Goal: Navigation & Orientation: Find specific page/section

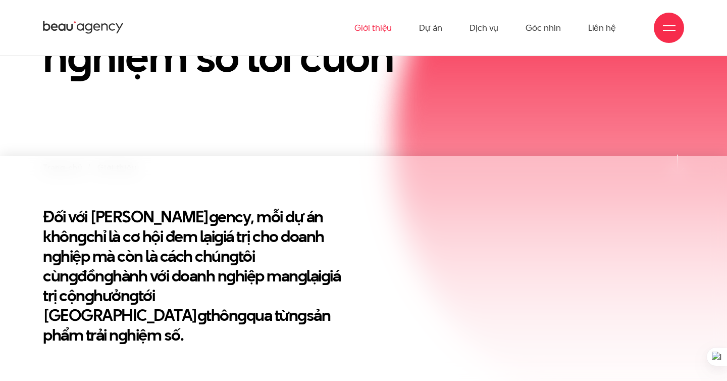
scroll to position [74, 0]
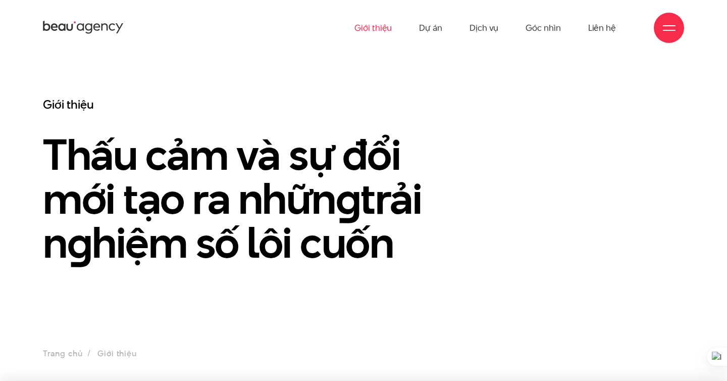
click at [37, 29] on div "Giới thiệu Dự án Dịch vụ Góc nhìn Liên hệ" at bounding box center [363, 28] width 727 height 56
click at [58, 28] on icon at bounding box center [83, 28] width 81 height 16
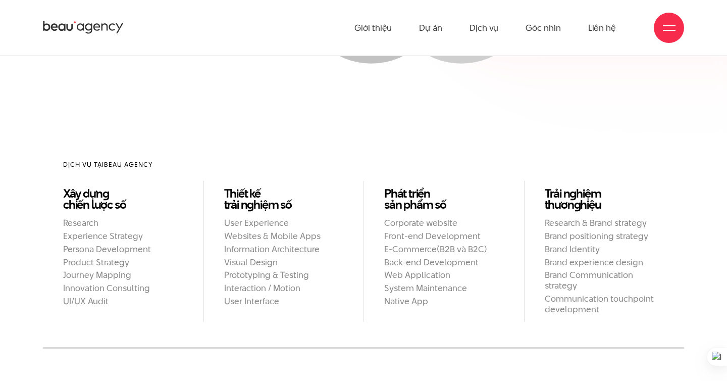
scroll to position [804, 0]
